Goal: Information Seeking & Learning: Learn about a topic

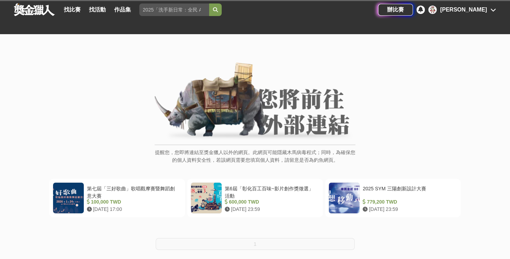
scroll to position [58, 0]
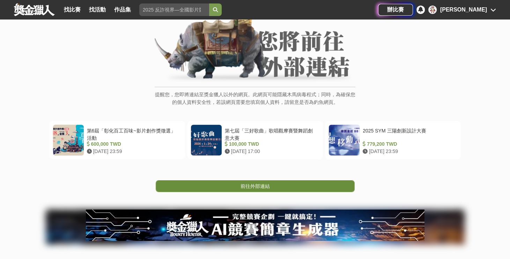
click at [251, 186] on span "前往外部連結" at bounding box center [255, 187] width 29 height 6
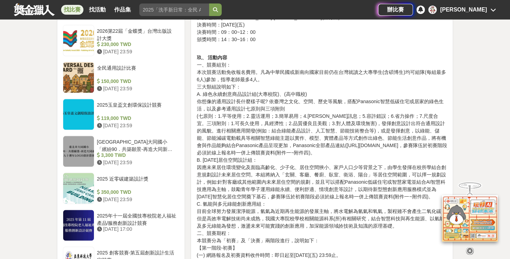
scroll to position [814, 0]
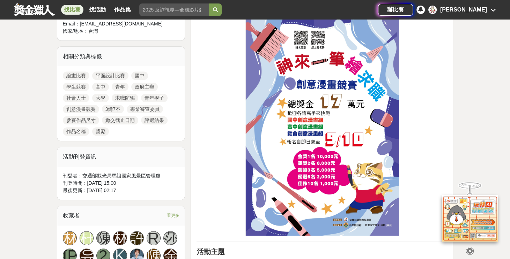
scroll to position [175, 0]
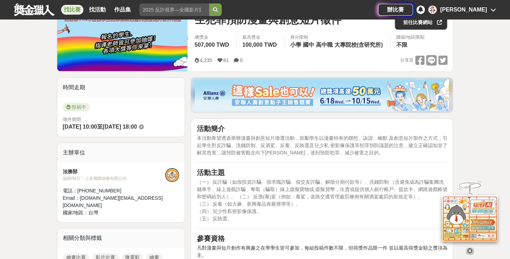
scroll to position [58, 0]
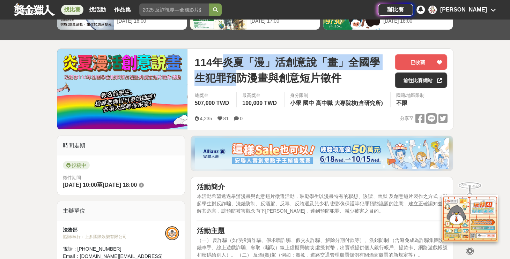
drag, startPoint x: 226, startPoint y: 61, endPoint x: 237, endPoint y: 70, distance: 14.4
click at [237, 70] on span "114年炎夏「漫」活創意說「畫」全國學生犯罪預防漫畫與創意短片徵件" at bounding box center [291, 69] width 195 height 31
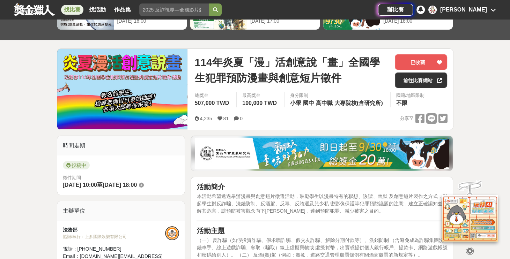
click at [320, 70] on span "114年炎夏「漫」活創意說「畫」全國學生犯罪預防漫畫與創意短片徵件" at bounding box center [291, 69] width 195 height 31
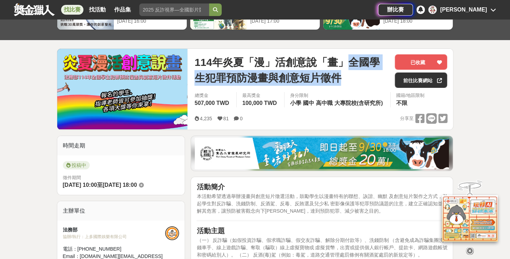
drag, startPoint x: 351, startPoint y: 63, endPoint x: 339, endPoint y: 78, distance: 18.4
click at [339, 78] on span "114年炎夏「漫」活創意說「畫」全國學生犯罪預防漫畫與創意短片徵件" at bounding box center [291, 69] width 195 height 31
copy span "全國學生犯罪預防漫畫與創意短片徵件"
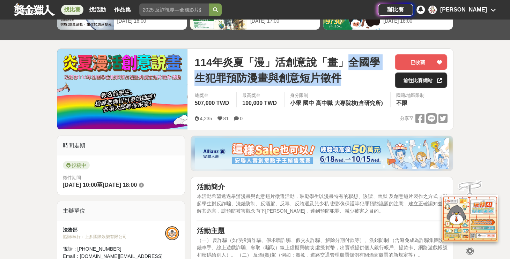
click at [427, 84] on link "前往比賽網站" at bounding box center [421, 80] width 52 height 15
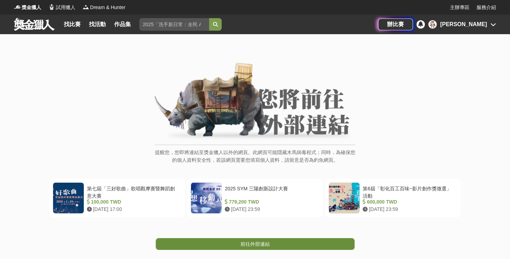
click at [265, 243] on span "前往外部連結" at bounding box center [255, 245] width 29 height 6
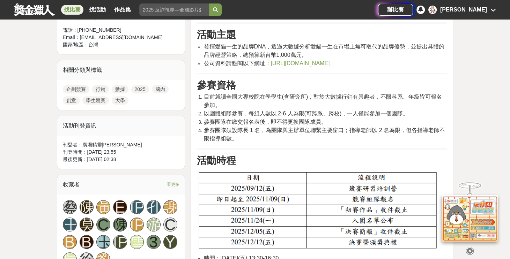
scroll to position [407, 0]
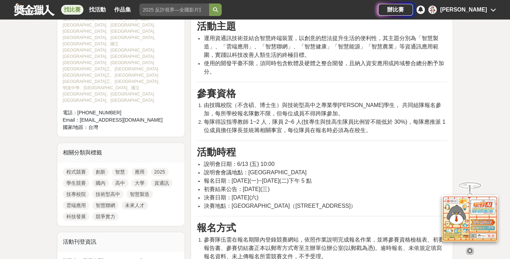
scroll to position [349, 0]
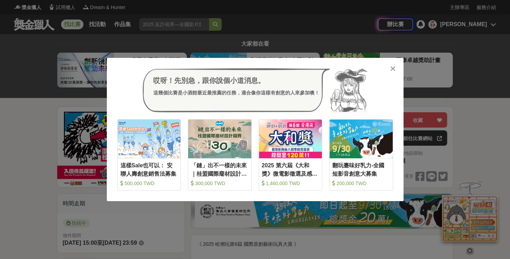
click at [390, 70] on icon at bounding box center [392, 68] width 5 height 7
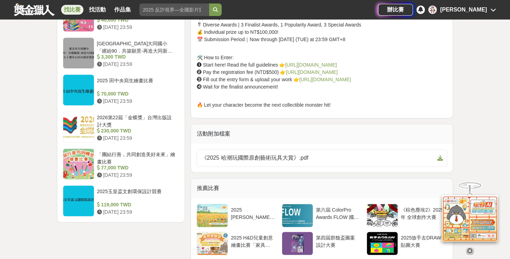
scroll to position [814, 0]
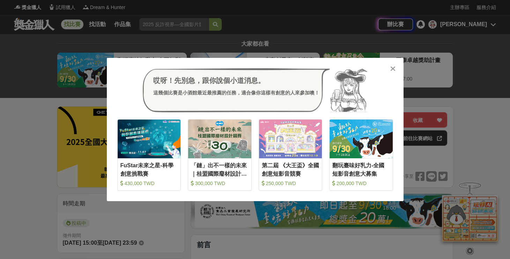
click at [391, 69] on icon at bounding box center [392, 68] width 5 height 7
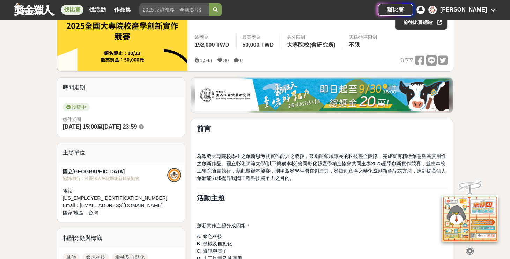
scroll to position [175, 0]
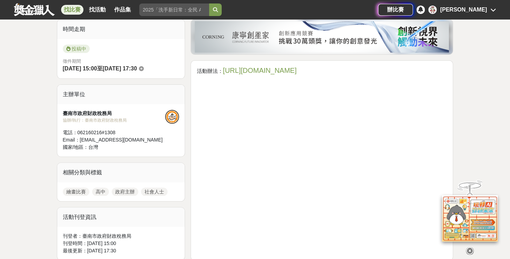
scroll to position [116, 0]
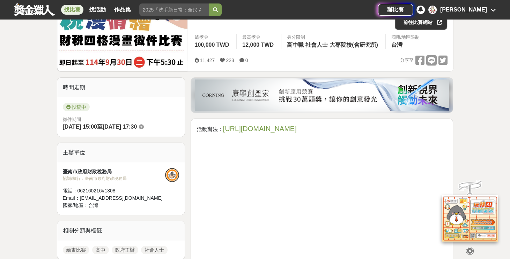
click at [259, 125] on link "https://gov.tw/fvq" at bounding box center [260, 129] width 74 height 8
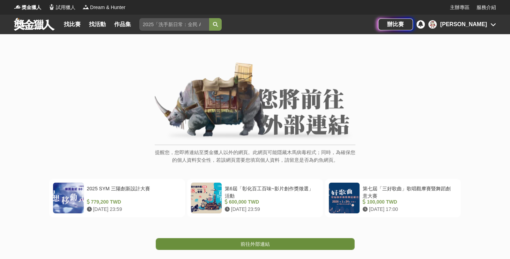
click at [264, 244] on span "前往外部連結" at bounding box center [255, 245] width 29 height 6
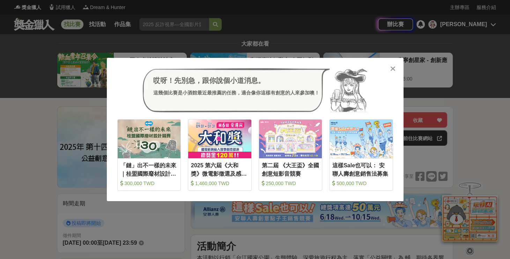
click at [392, 70] on icon at bounding box center [392, 68] width 5 height 7
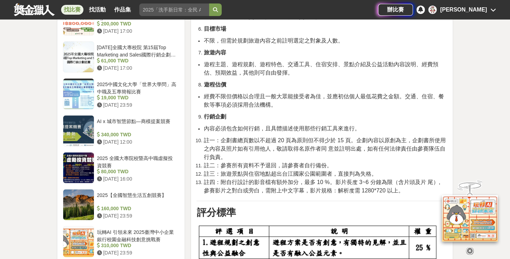
scroll to position [873, 0]
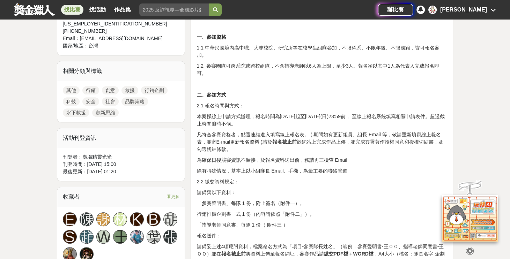
scroll to position [407, 0]
